Goal: Information Seeking & Learning: Learn about a topic

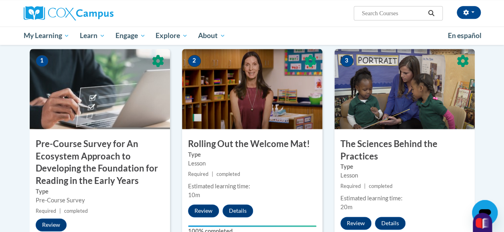
scroll to position [122, 0]
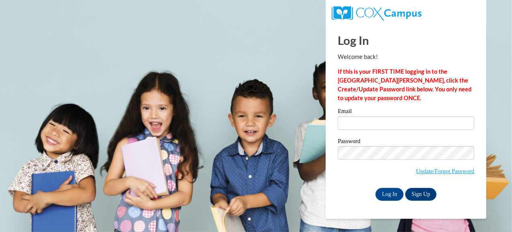
click at [432, 122] on input "Email" at bounding box center [405, 123] width 136 height 14
type input "kailybug34@gmail.com"
drag, startPoint x: 384, startPoint y: 191, endPoint x: 390, endPoint y: 192, distance: 5.7
click at [390, 192] on input "Log In" at bounding box center [389, 194] width 28 height 13
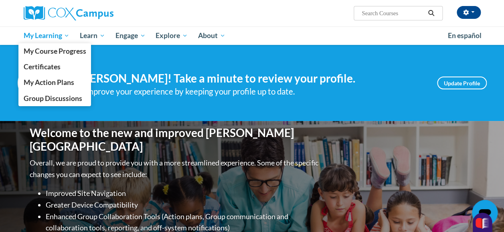
click at [55, 32] on span "My Learning" at bounding box center [46, 36] width 46 height 10
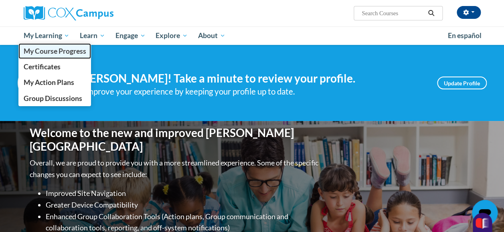
click at [61, 50] on span "My Course Progress" at bounding box center [54, 51] width 63 height 8
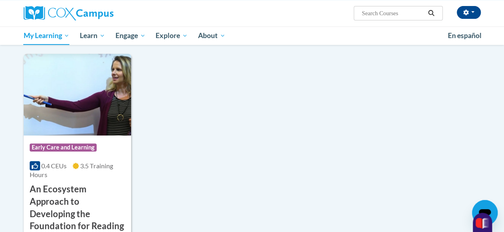
scroll to position [201, 0]
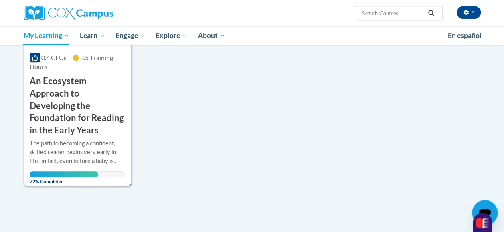
click at [57, 90] on h3 "An Ecosystem Approach to Developing the Foundation for Reading in the Early Yea…" at bounding box center [77, 106] width 95 height 62
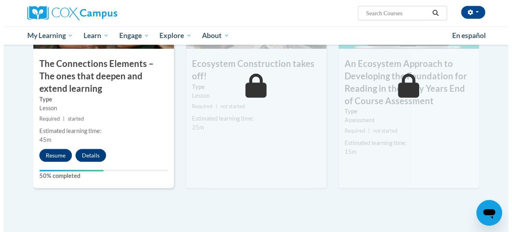
scroll to position [735, 0]
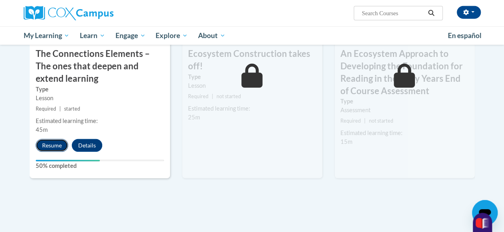
click at [55, 142] on button "Resume" at bounding box center [52, 145] width 32 height 13
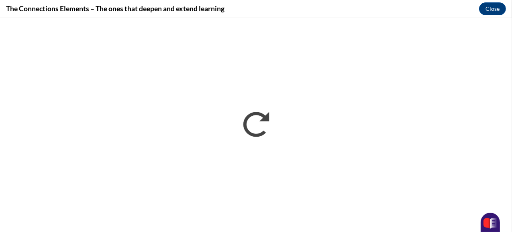
scroll to position [0, 0]
